Goal: Task Accomplishment & Management: Manage account settings

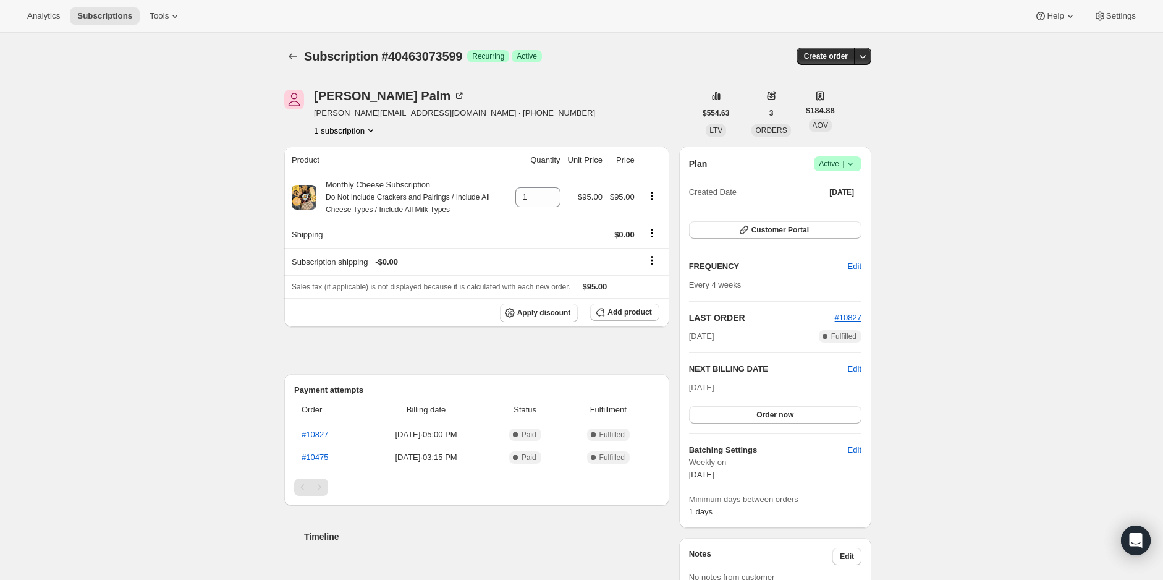
click at [860, 164] on span "Success Active |" at bounding box center [838, 163] width 48 height 15
click at [851, 206] on span "Cancel subscription" at bounding box center [842, 208] width 70 height 9
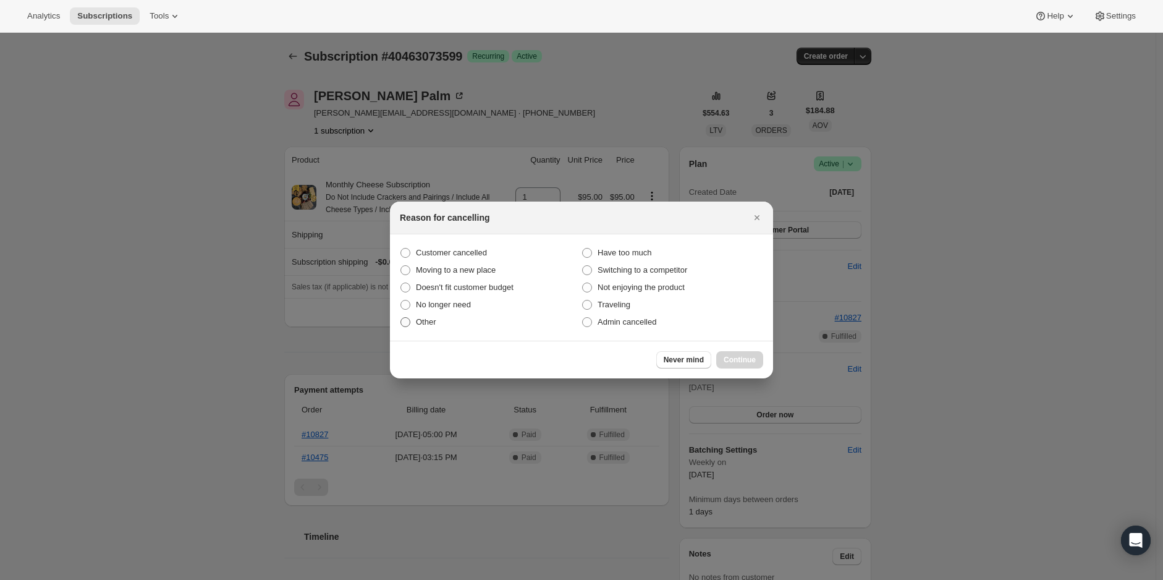
click at [406, 323] on span ":rbk:" at bounding box center [405, 322] width 10 height 10
click at [401, 318] on input "Other" at bounding box center [400, 317] width 1 height 1
radio input "true"
click at [741, 360] on span "Continue" at bounding box center [739, 360] width 32 height 10
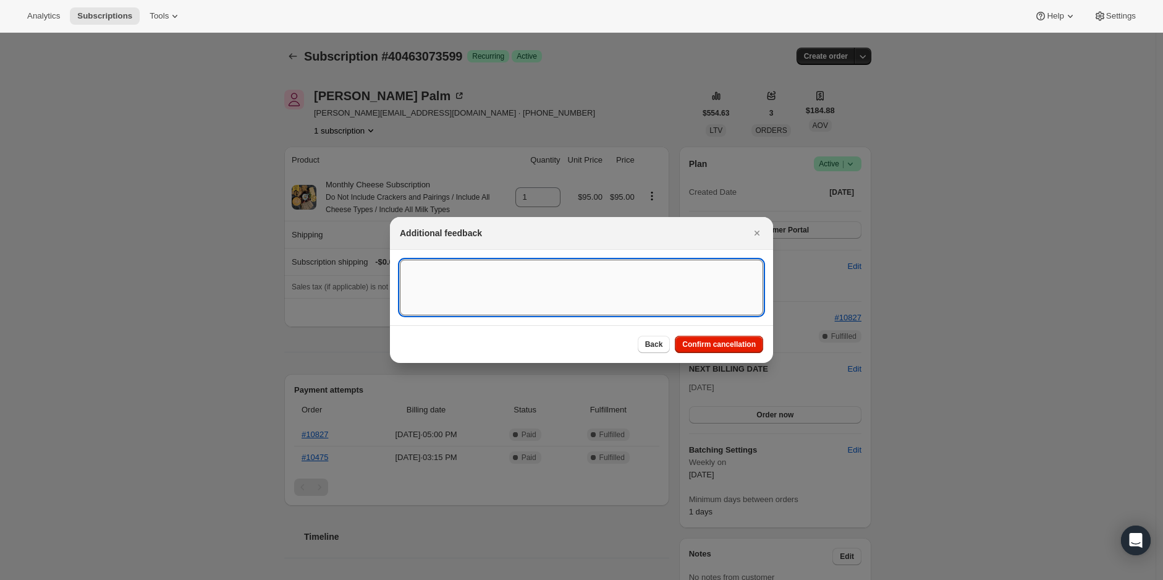
click at [517, 271] on textarea ":rbk:" at bounding box center [581, 287] width 363 height 56
type textarea "Husband does not want it"
click at [730, 343] on span "Confirm cancellation" at bounding box center [719, 344] width 74 height 10
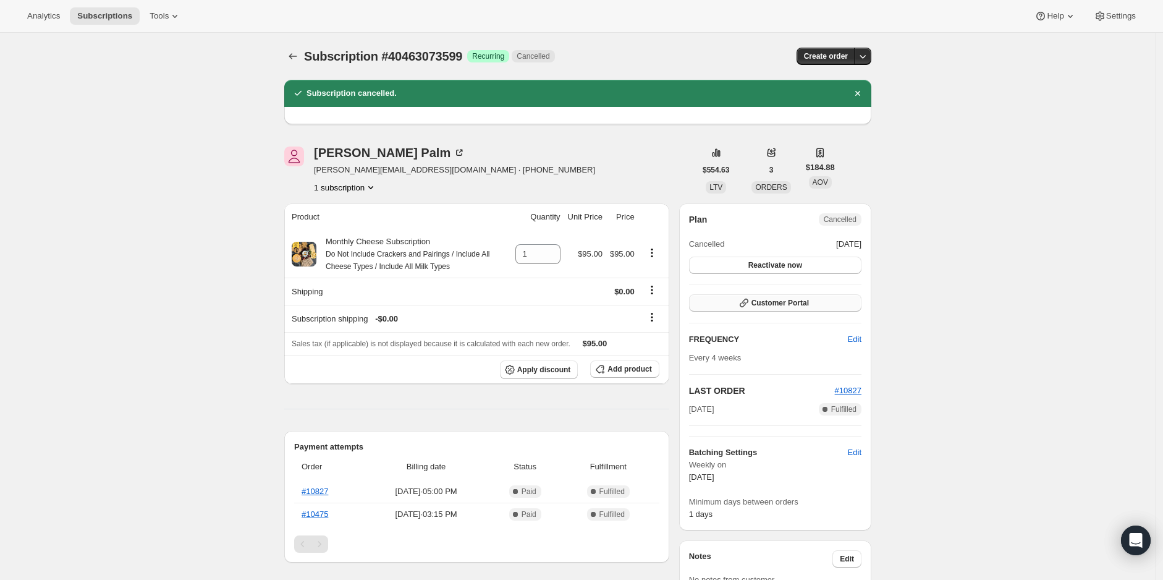
click at [782, 301] on span "Customer Portal" at bounding box center [779, 303] width 57 height 10
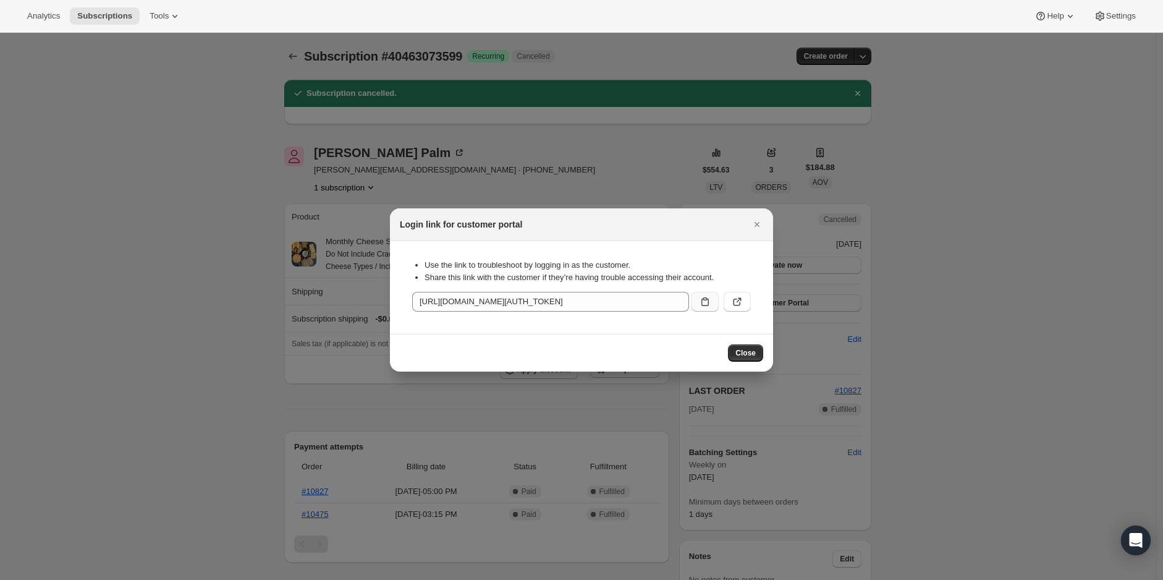
click at [710, 303] on icon ":red:" at bounding box center [705, 301] width 12 height 12
click at [739, 300] on icon ":red:" at bounding box center [738, 300] width 5 height 5
click at [749, 347] on button "Close" at bounding box center [745, 352] width 35 height 17
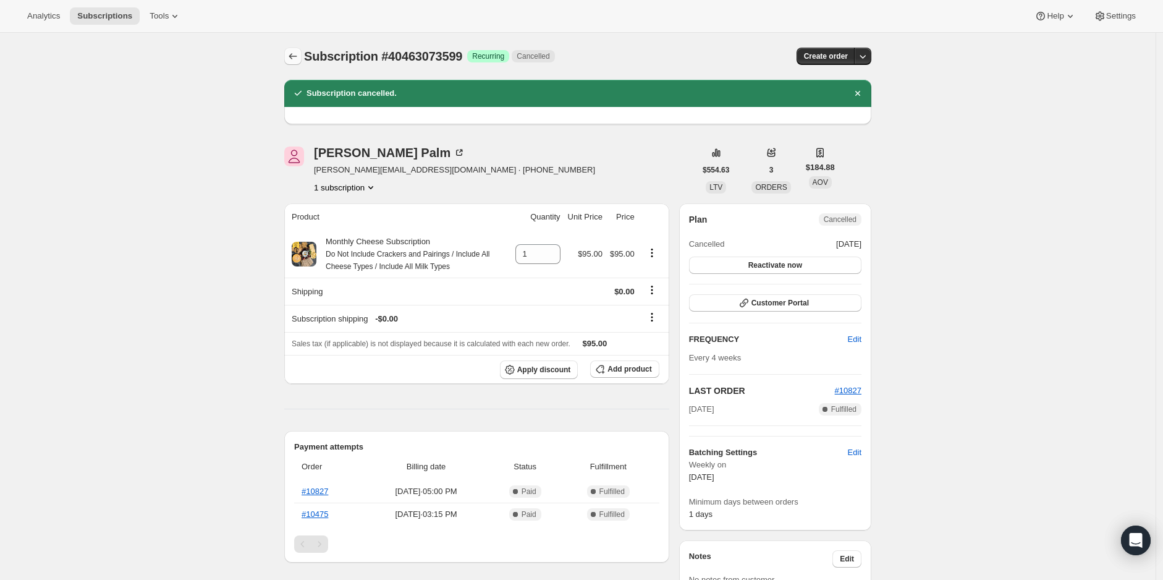
click at [289, 56] on button "Subscriptions" at bounding box center [292, 56] width 17 height 17
